Goal: Task Accomplishment & Management: Complete application form

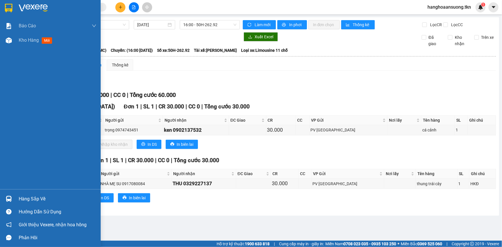
click at [8, 199] on img at bounding box center [9, 199] width 6 height 6
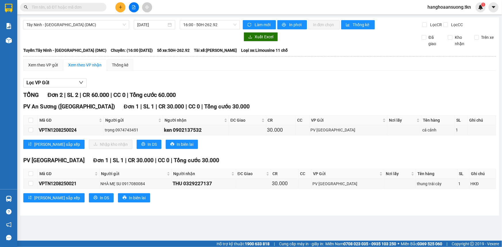
click at [236, 162] on section "Kết quả tìm kiếm ( 0 ) Bộ lọc No Data hanghoaansuong.tkn 1 Báo cáo Mẫu 1: Báo c…" at bounding box center [251, 123] width 502 height 247
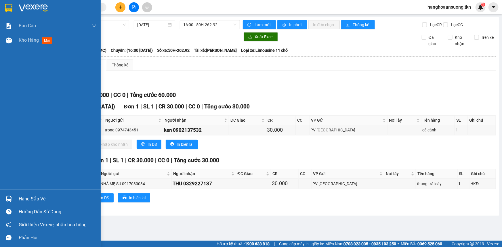
click at [9, 198] on img at bounding box center [9, 199] width 6 height 6
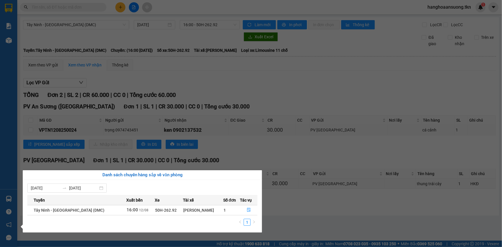
click at [240, 102] on section "Kết quả tìm kiếm ( 0 ) Bộ lọc No Data hanghoaansuong.tkn 1 Báo cáo Mẫu 1: Báo c…" at bounding box center [251, 123] width 502 height 247
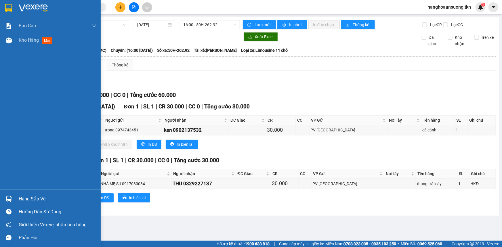
click at [12, 8] on img at bounding box center [8, 8] width 7 height 9
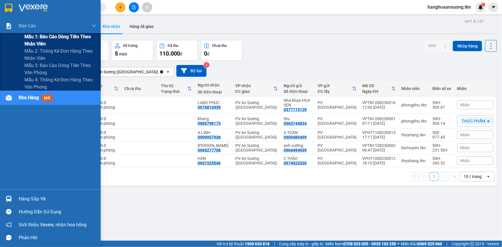
click at [55, 35] on span "Mẫu 1: Báo cáo dòng tiền theo nhân viên" at bounding box center [60, 40] width 72 height 14
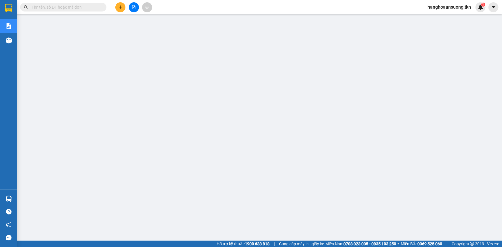
drag, startPoint x: 89, startPoint y: 74, endPoint x: 10, endPoint y: 9, distance: 102.2
click at [10, 9] on img at bounding box center [8, 8] width 7 height 9
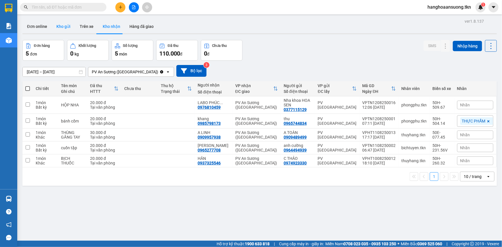
click at [64, 25] on button "Kho gửi" at bounding box center [63, 27] width 23 height 14
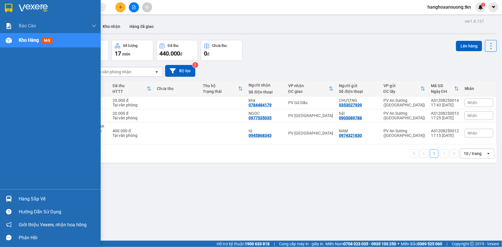
click at [6, 196] on div at bounding box center [9, 199] width 10 height 10
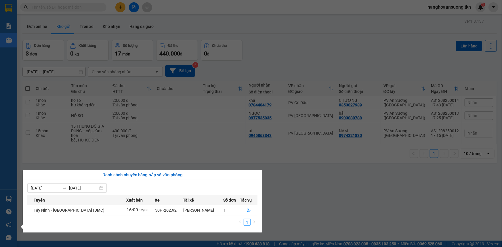
click at [298, 196] on section "Kết quả tìm kiếm ( 0 ) Bộ lọc No Data hanghoaansuong.tkn 1 Báo cáo Mẫu 1: Báo c…" at bounding box center [251, 123] width 502 height 247
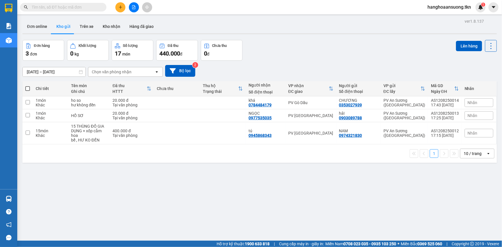
click at [76, 8] on input "text" at bounding box center [66, 7] width 68 height 6
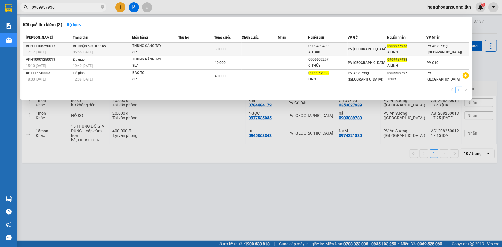
type input "0909957938"
click at [156, 48] on div "THÙNG GĂNG TAY" at bounding box center [153, 46] width 43 height 6
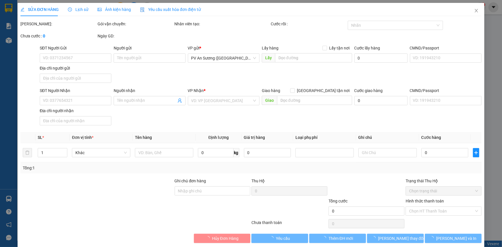
type input "0909489499"
type input "A TOÀN"
type input "0909957938"
type input "A LINH"
type input "30.000"
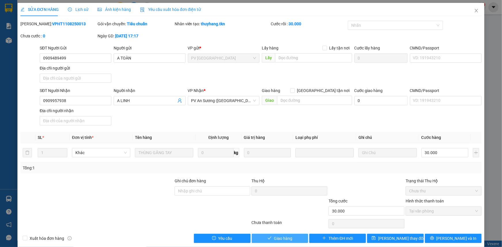
click at [278, 239] on span "Giao hàng" at bounding box center [283, 238] width 18 height 6
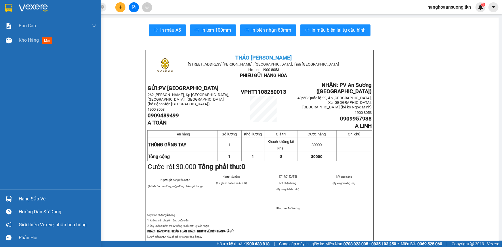
click at [7, 11] on img at bounding box center [8, 8] width 7 height 9
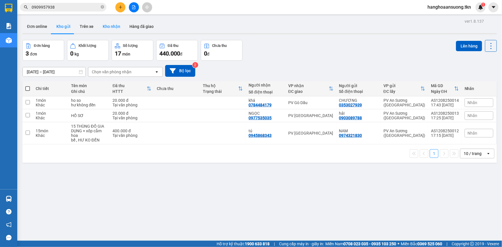
click at [105, 28] on button "Kho nhận" at bounding box center [111, 27] width 27 height 14
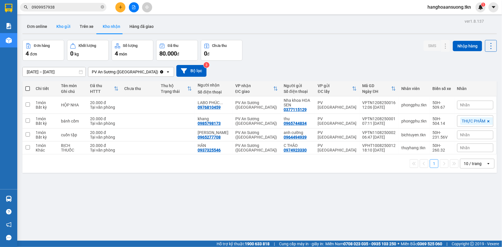
click at [65, 26] on button "Kho gửi" at bounding box center [63, 27] width 23 height 14
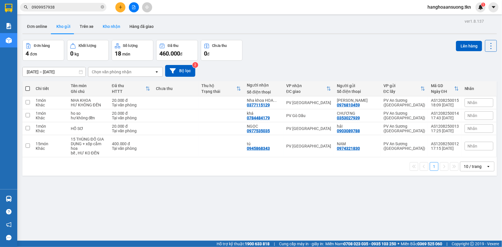
click at [112, 26] on button "Kho nhận" at bounding box center [111, 27] width 27 height 14
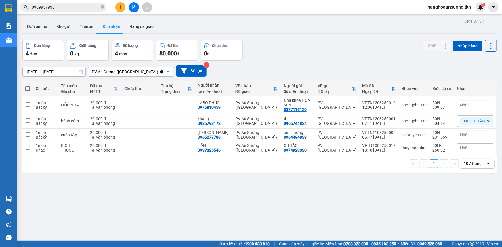
drag, startPoint x: 425, startPoint y: 164, endPoint x: 290, endPoint y: 190, distance: 138.3
click at [290, 190] on div "ver 1.8.137 Đơn online Kho gửi Trên xe Kho nhận Hàng đã giao Đơn hàng 4 đơn Khố…" at bounding box center [259, 140] width 479 height 247
click at [342, 198] on div "ver 1.8.137 Đơn online Kho gửi Trên xe Kho nhận Hàng đã giao Đơn hàng 4 đơn Khố…" at bounding box center [259, 140] width 479 height 247
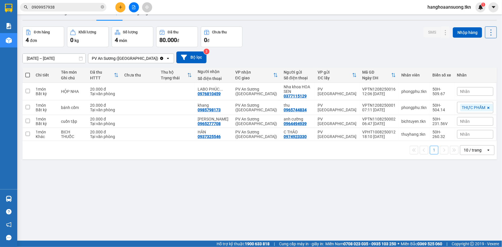
scroll to position [26, 0]
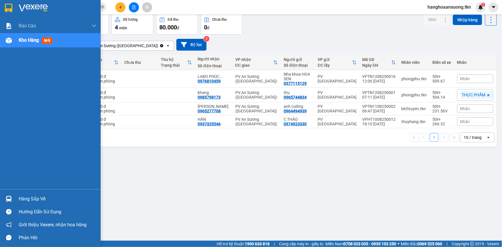
click at [14, 199] on div at bounding box center [9, 199] width 10 height 10
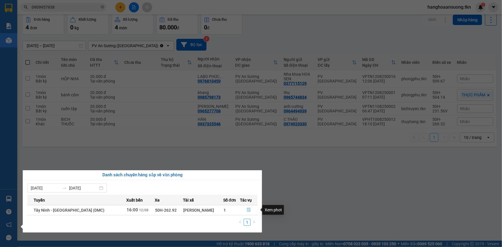
click at [247, 210] on icon "file-done" at bounding box center [249, 210] width 4 height 4
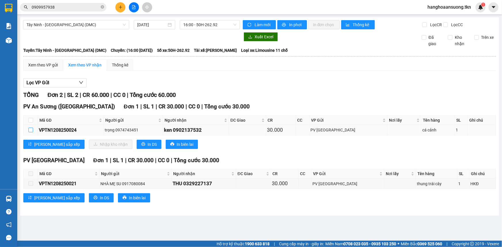
click at [30, 129] on input "checkbox" at bounding box center [30, 130] width 5 height 5
checkbox input "true"
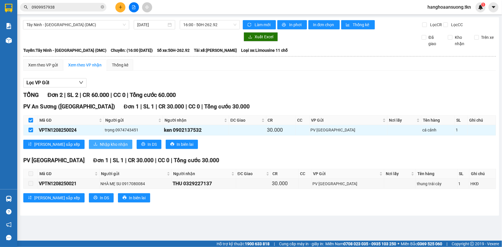
click at [100, 142] on span "Nhập kho nhận" at bounding box center [114, 144] width 28 height 6
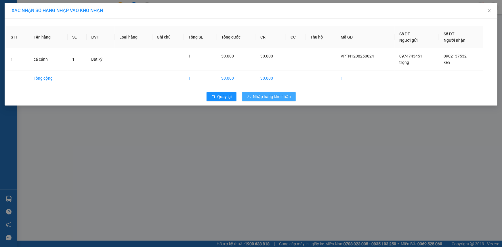
click at [273, 95] on span "Nhập hàng kho nhận" at bounding box center [272, 96] width 38 height 6
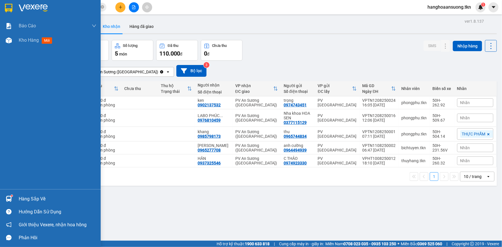
click at [3, 200] on div "Hàng sắp về" at bounding box center [50, 198] width 101 height 13
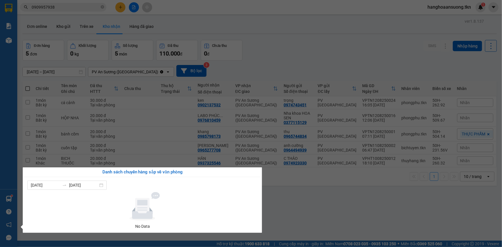
click at [299, 195] on section "Kết quả tìm kiếm ( 3 ) Bộ lọc Mã ĐH Trạng thái Món hàng Thu hộ Tổng cước Chưa c…" at bounding box center [251, 123] width 502 height 247
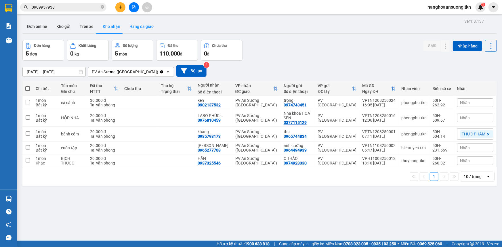
click at [145, 21] on button "Hàng đã giao" at bounding box center [141, 27] width 33 height 14
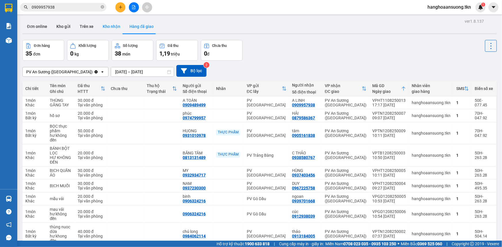
click at [114, 28] on button "Kho nhận" at bounding box center [111, 27] width 27 height 14
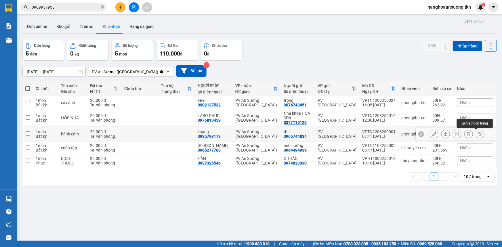
click at [478, 134] on icon at bounding box center [480, 134] width 4 height 4
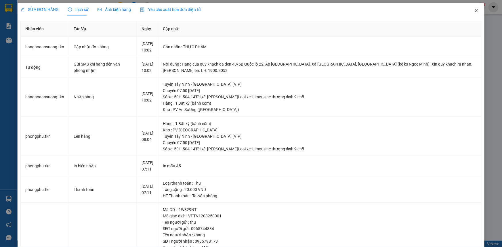
click at [474, 12] on icon "close" at bounding box center [476, 10] width 5 height 5
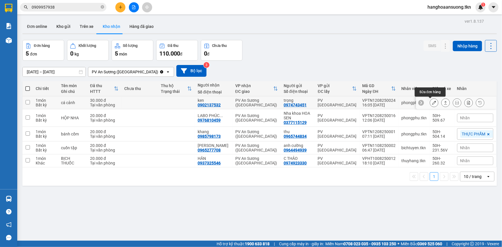
click at [432, 103] on icon at bounding box center [434, 103] width 4 height 4
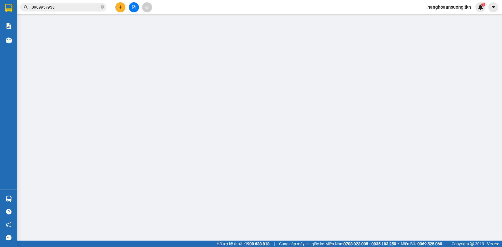
click at [431, 103] on input "CMND/Passport" at bounding box center [446, 100] width 72 height 9
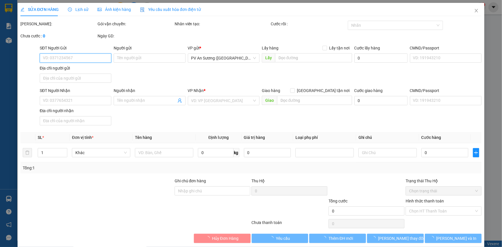
type input "0974743451"
type input "trọng"
type input "0902137532"
type input "ken"
type input "30.000"
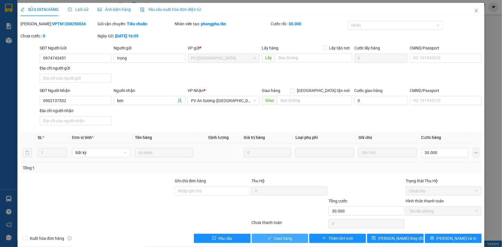
click at [277, 236] on span "Giao hàng" at bounding box center [283, 238] width 18 height 6
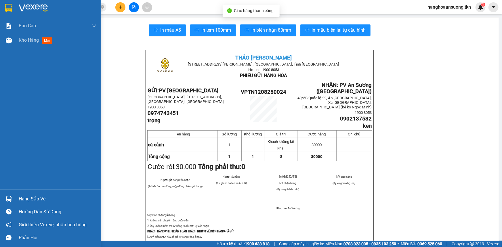
click at [6, 12] on div at bounding box center [9, 8] width 10 height 10
